Goal: Check status: Verify the current state of an ongoing process or item

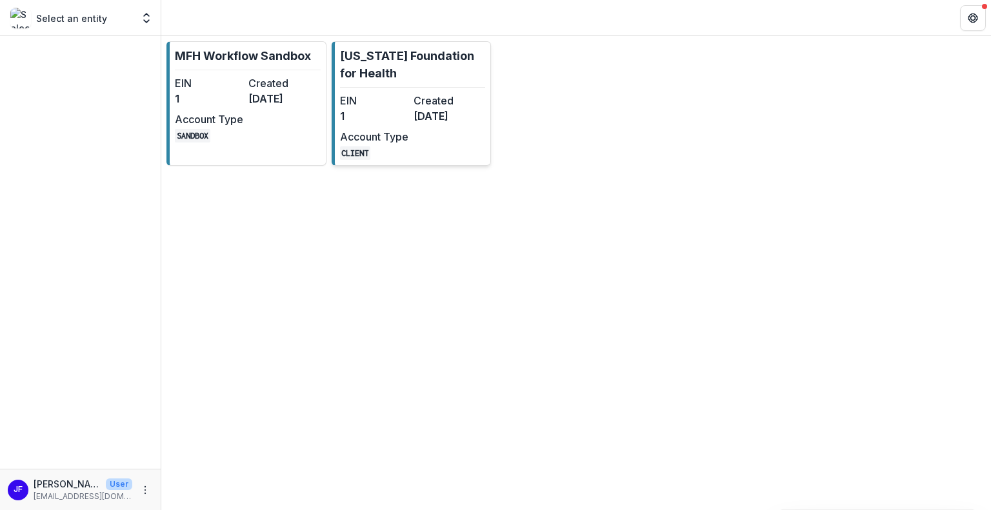
click at [385, 105] on dt "EIN" at bounding box center [374, 100] width 68 height 15
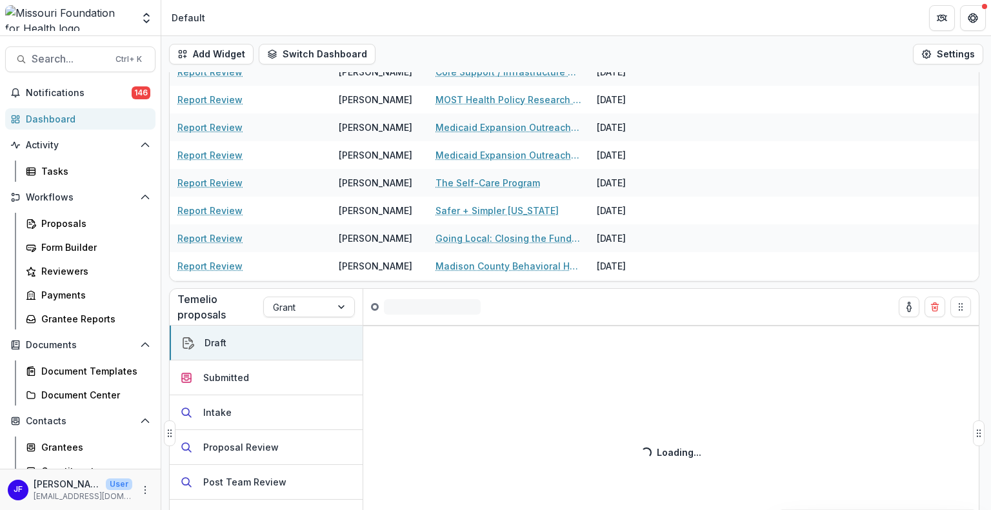
scroll to position [148, 0]
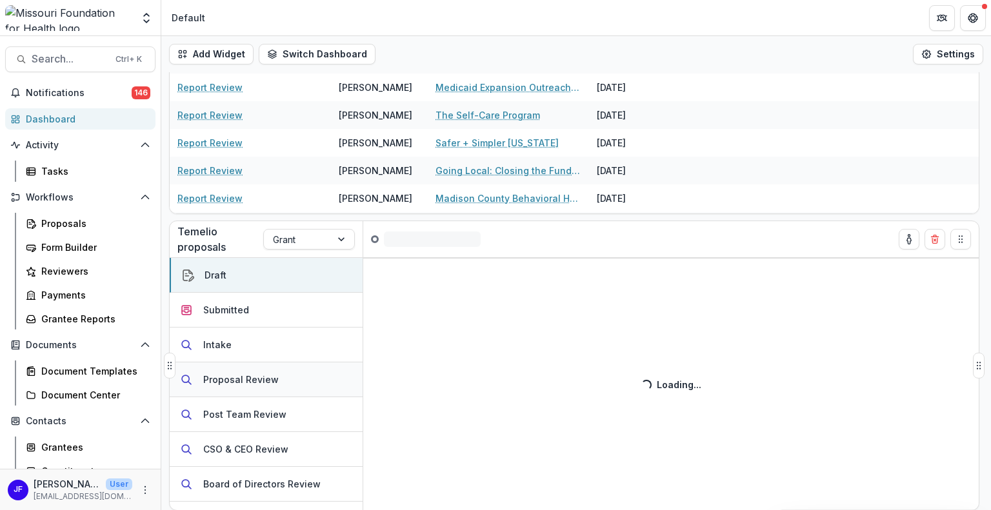
click at [246, 376] on div "Proposal Review" at bounding box center [240, 380] width 75 height 14
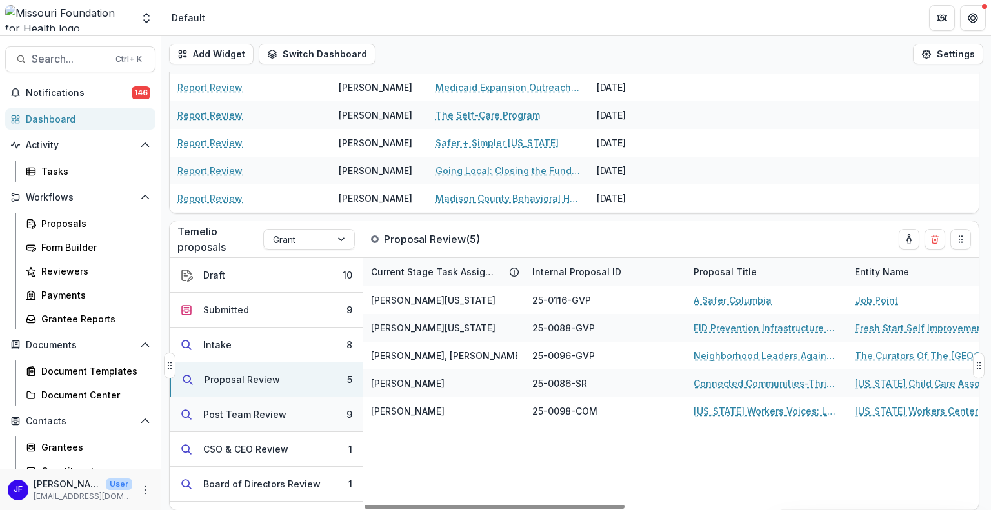
click at [230, 414] on div "Post Team Review" at bounding box center [244, 415] width 83 height 14
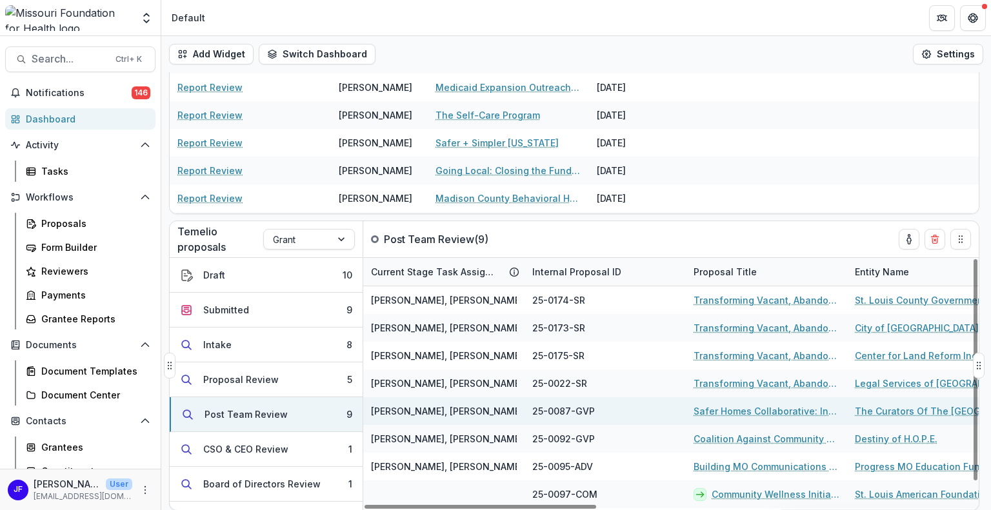
scroll to position [25, 0]
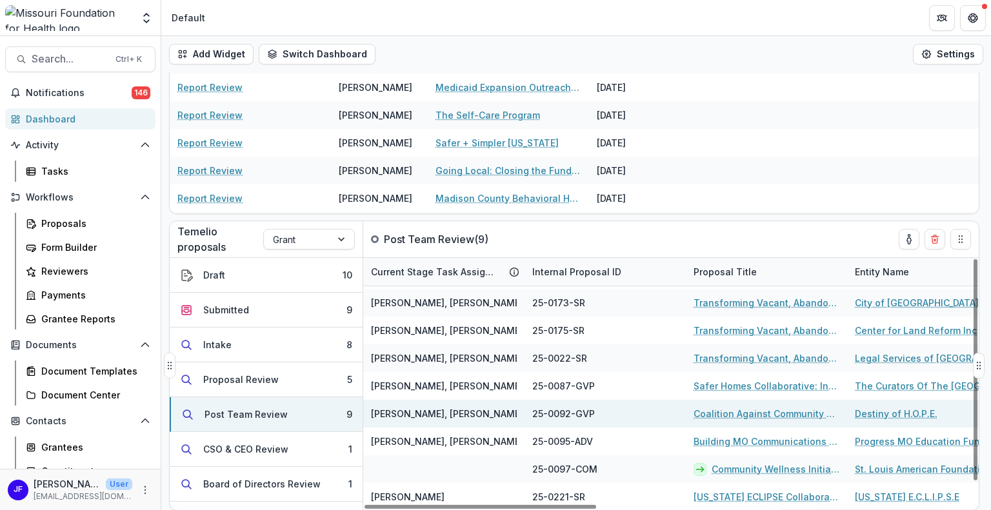
click at [875, 412] on link "Destiny of H.O.P.E." at bounding box center [896, 414] width 83 height 14
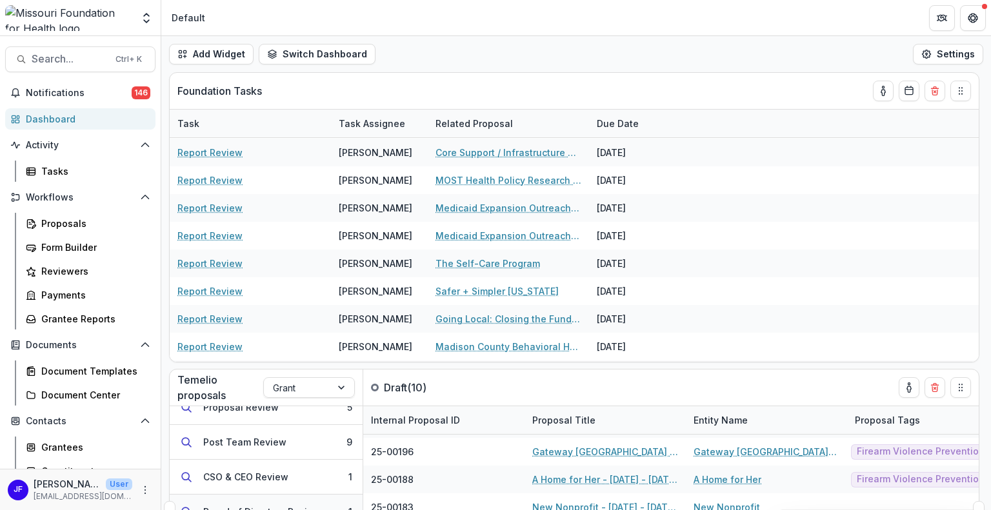
scroll to position [98, 0]
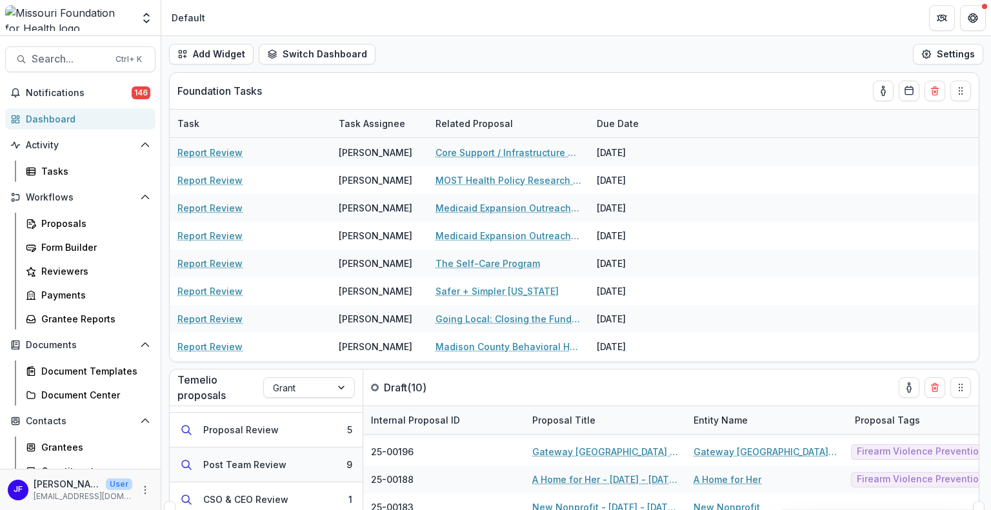
click at [250, 460] on div "Post Team Review" at bounding box center [244, 465] width 83 height 14
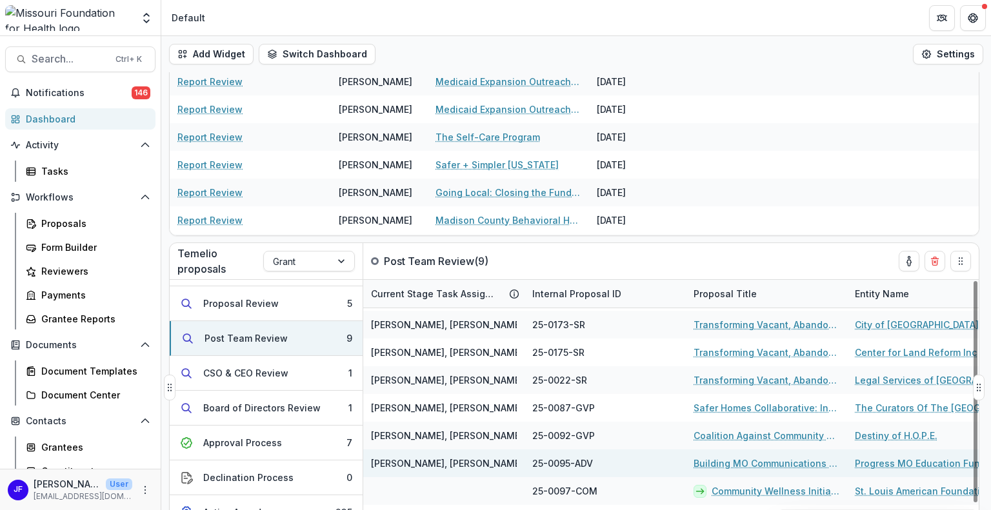
scroll to position [129, 0]
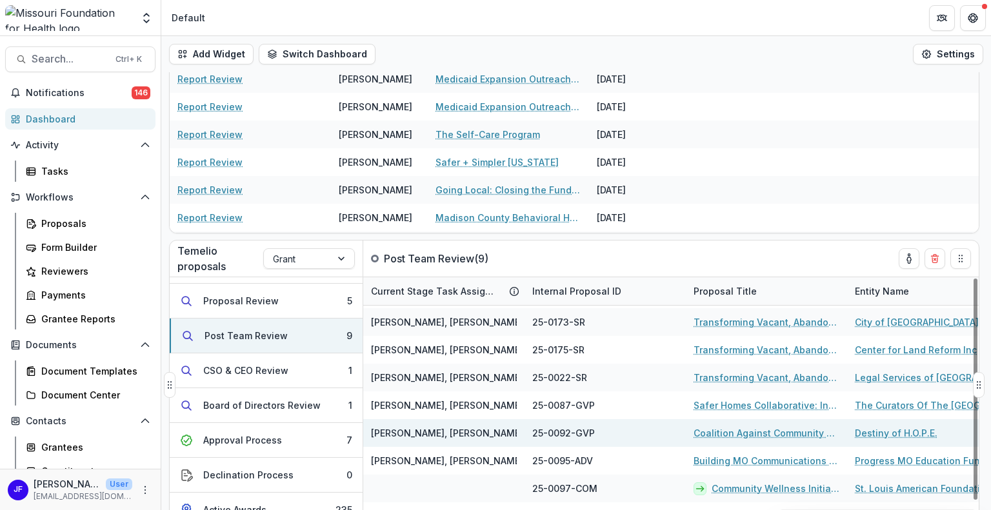
click at [736, 433] on link "Coalition Against Community Violence - Resource Assessment" at bounding box center [767, 433] width 146 height 14
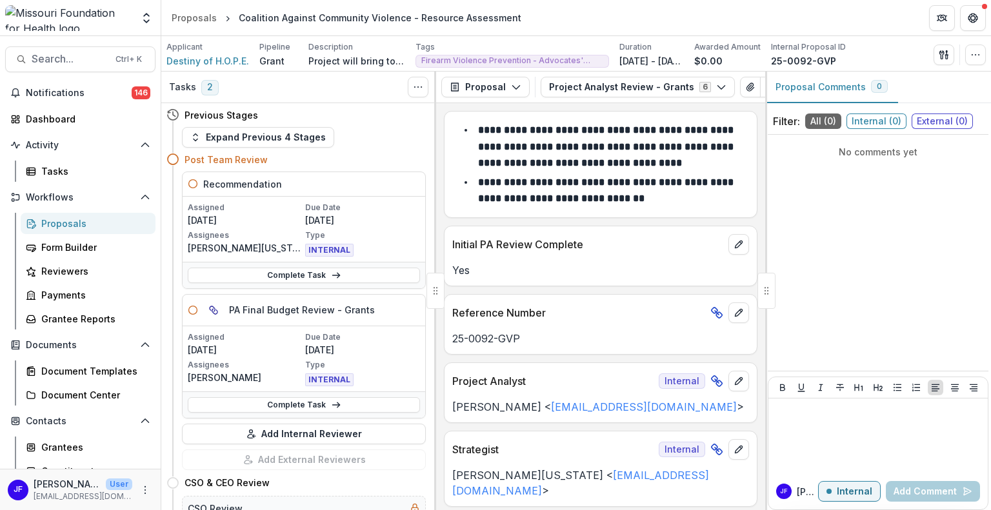
scroll to position [258, 0]
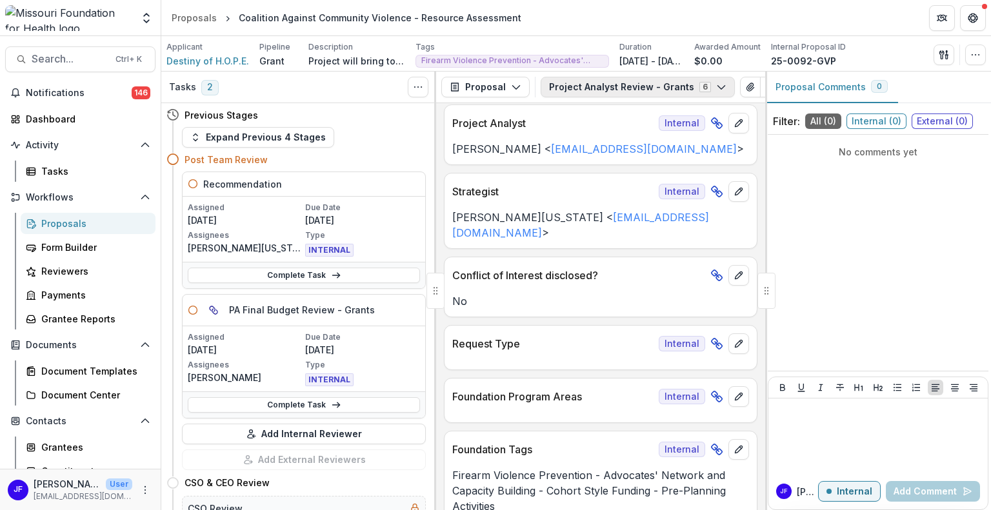
click at [577, 90] on button "Project Analyst Review - Grants 6" at bounding box center [638, 87] width 194 height 21
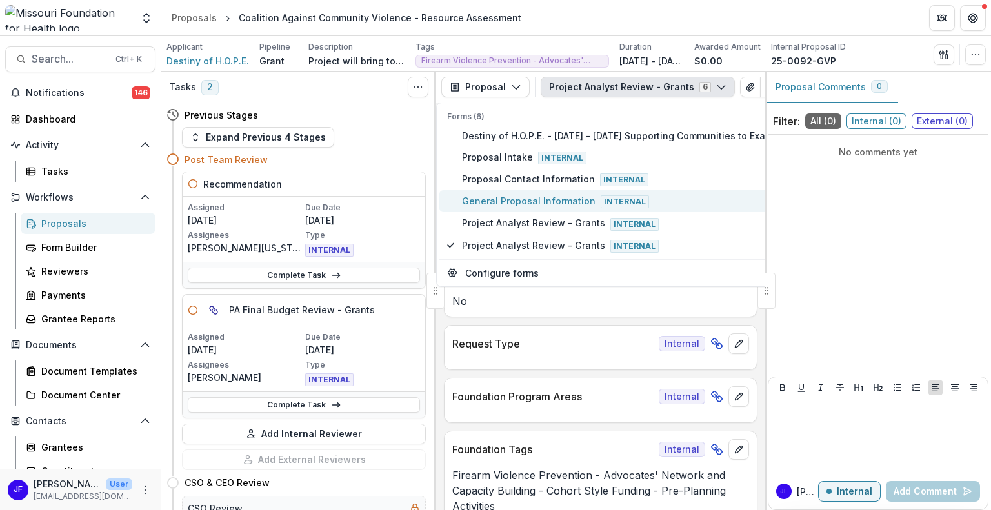
click at [494, 198] on span "General Proposal Information Internal" at bounding box center [701, 201] width 478 height 14
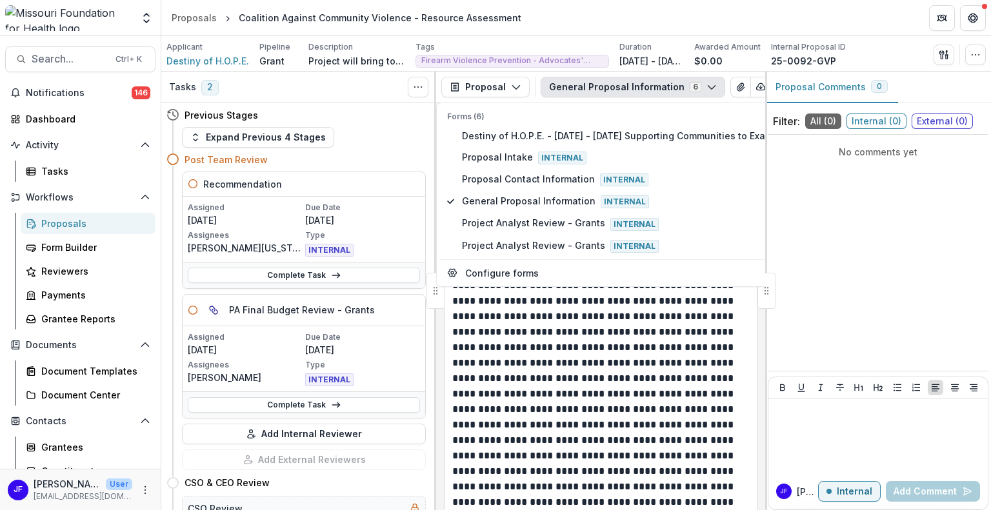
click at [848, 266] on div "No comments yet" at bounding box center [878, 253] width 221 height 226
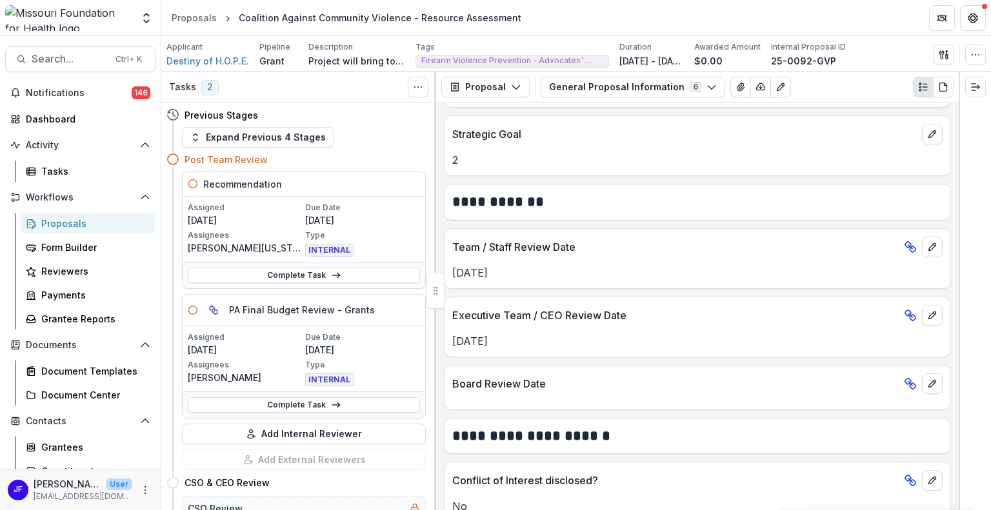
scroll to position [1742, 0]
